Goal: Obtain resource: Download file/media

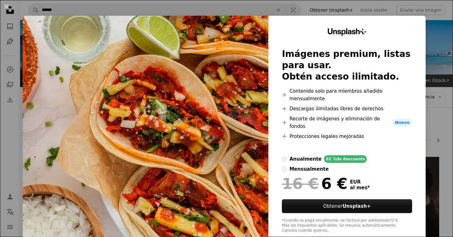
scroll to position [462, 0]
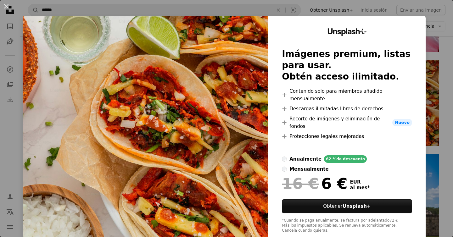
click at [426, 12] on div "An X shape Unsplash+ Imágenes premium, listas para usar. Obtén acceso ilimitado…" at bounding box center [226, 118] width 453 height 237
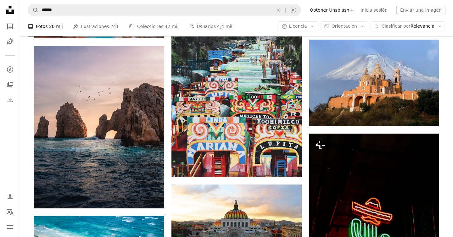
scroll to position [692, 0]
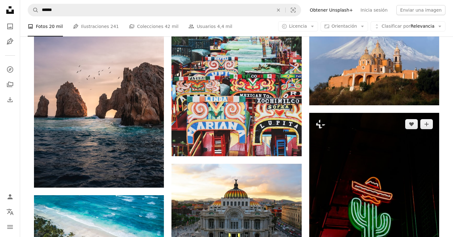
click at [389, 160] on img at bounding box center [374, 210] width 130 height 195
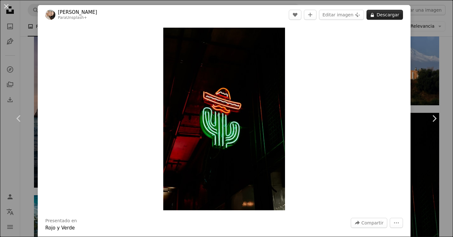
click at [382, 17] on button "A lock Descargar" at bounding box center [384, 15] width 36 height 10
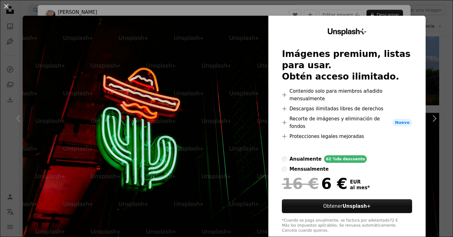
click at [360, 14] on div "An X shape Unsplash+ Imágenes premium, listas para usar. Obtén acceso ilimitado…" at bounding box center [226, 118] width 453 height 237
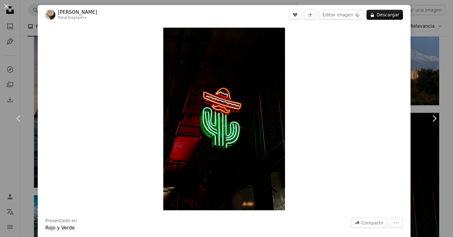
click at [427, 161] on div "An X shape Chevron left Chevron right [PERSON_NAME] Para Unsplash+ A heart A pl…" at bounding box center [226, 118] width 453 height 237
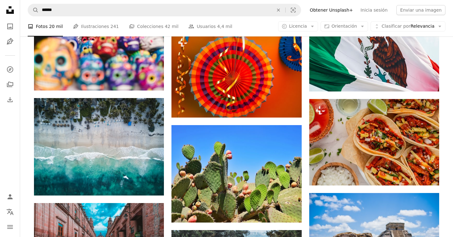
scroll to position [388, 0]
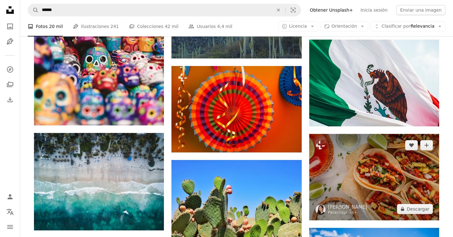
click at [366, 166] on img at bounding box center [374, 177] width 130 height 87
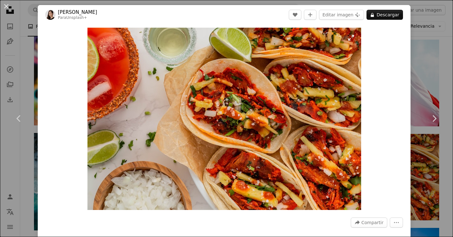
click at [304, 143] on img "Ampliar en esta imagen" at bounding box center [224, 119] width 274 height 182
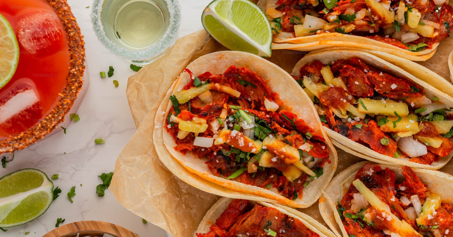
scroll to position [32, 0]
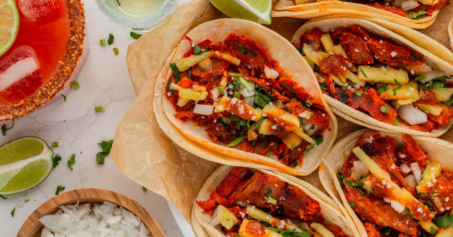
click at [359, 142] on img "Reducir el zoom en esta imagen" at bounding box center [227, 118] width 454 height 302
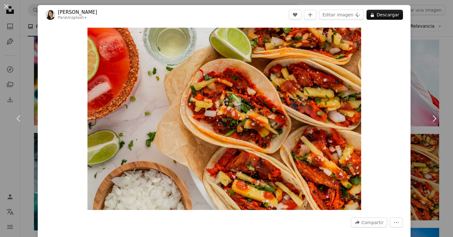
click at [397, 114] on div "Zoom in" at bounding box center [224, 119] width 373 height 189
click at [27, 43] on div "An X shape Chevron left Chevron right [PERSON_NAME] Para Unsplash+ A heart A pl…" at bounding box center [226, 118] width 453 height 237
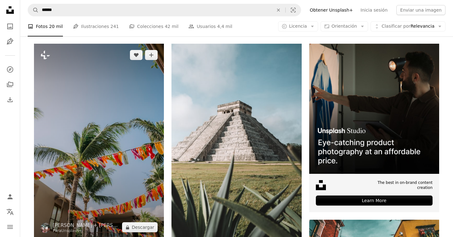
scroll to position [115, 0]
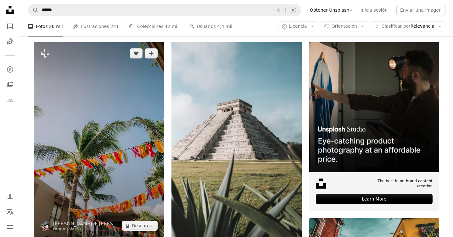
click at [124, 142] on img at bounding box center [99, 139] width 130 height 195
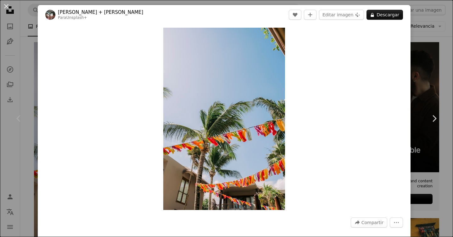
click at [339, 165] on div "Zoom in" at bounding box center [224, 119] width 373 height 189
click at [443, 30] on div "An X shape Chevron left Chevron right [PERSON_NAME] + [PERSON_NAME] Unsplash+ A…" at bounding box center [226, 118] width 453 height 237
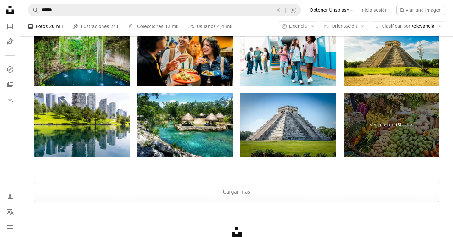
scroll to position [1225, 0]
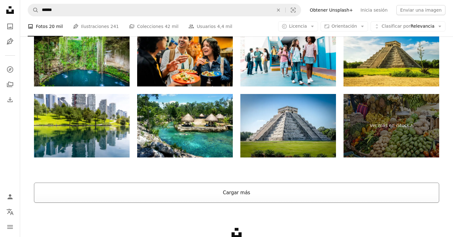
click at [237, 192] on button "Cargar más" at bounding box center [236, 193] width 405 height 20
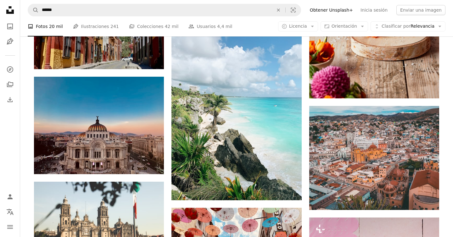
scroll to position [1025, 0]
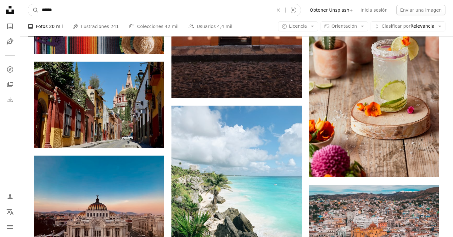
click at [42, 9] on input "******" at bounding box center [155, 10] width 233 height 12
click at [77, 8] on input "**********" at bounding box center [155, 10] width 233 height 12
type input "**********"
click button "A magnifying glass" at bounding box center [33, 10] width 11 height 12
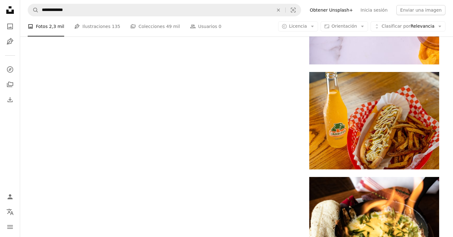
scroll to position [966, 0]
